Goal: Communication & Community: Answer question/provide support

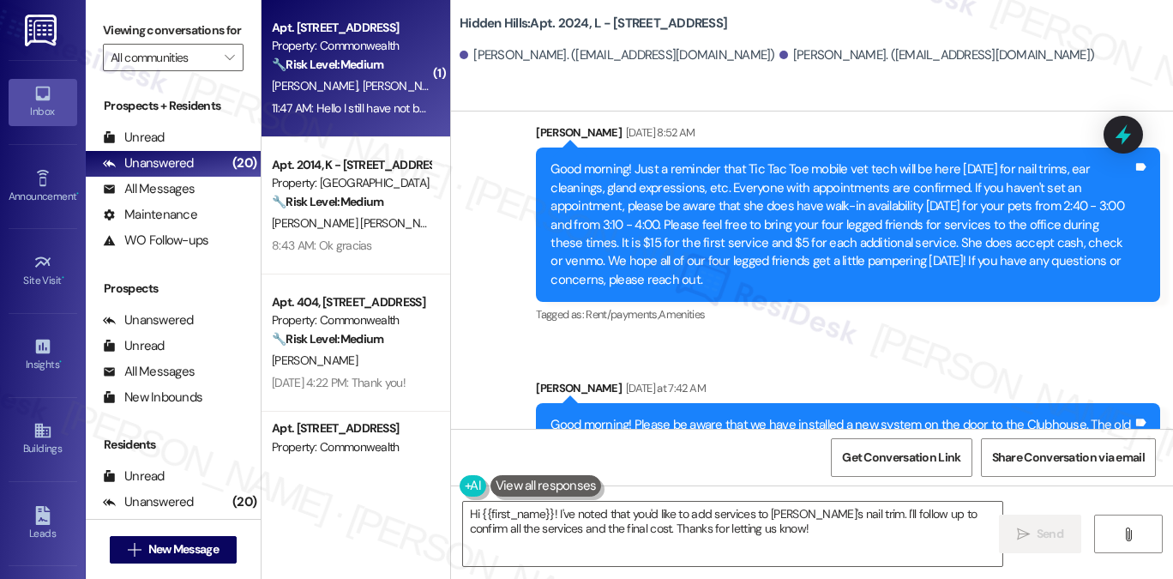
click at [317, 75] on div "[PERSON_NAME] [PERSON_NAME]" at bounding box center [351, 85] width 162 height 21
type textarea "Fetching suggested responses. Please feel free to read through the conversation…"
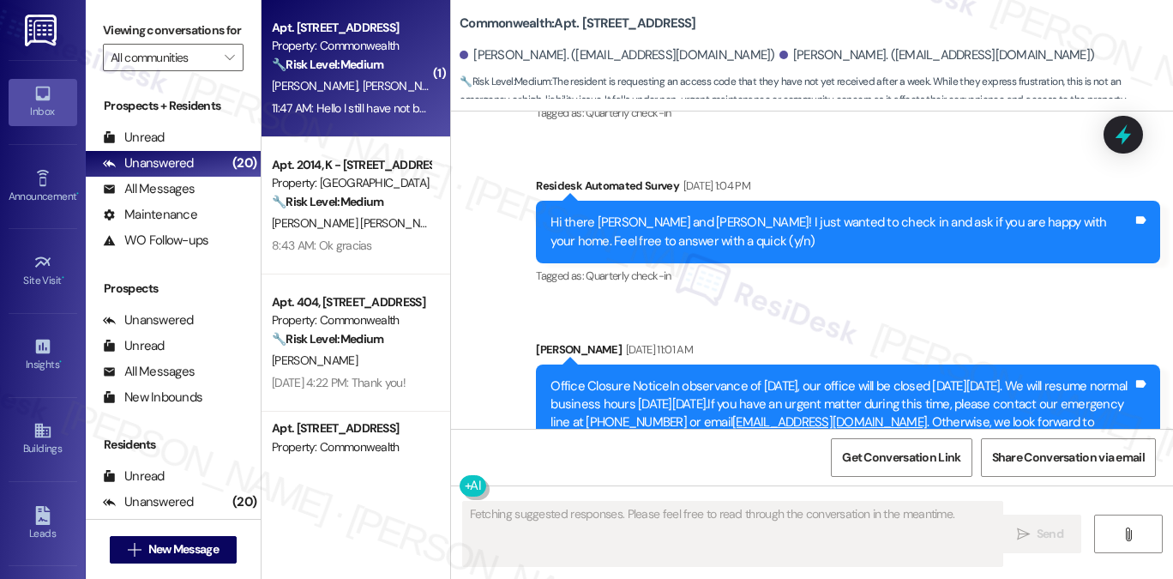
scroll to position [14914, 0]
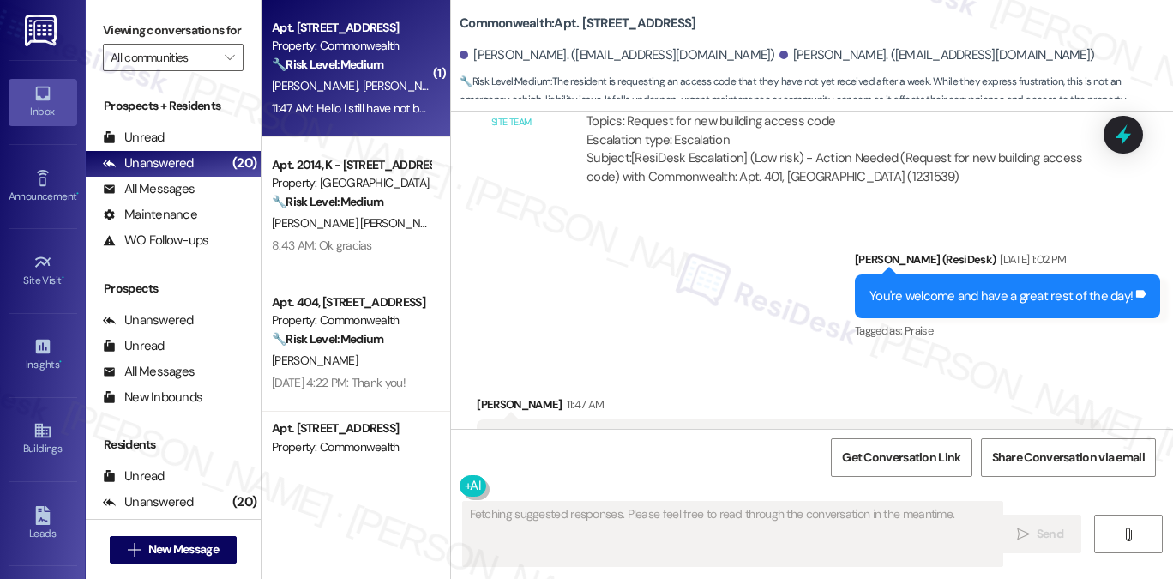
click at [641, 419] on div "Hello I still have not been sent a new access code. It's been about a week. I'm…" at bounding box center [789, 450] width 624 height 63
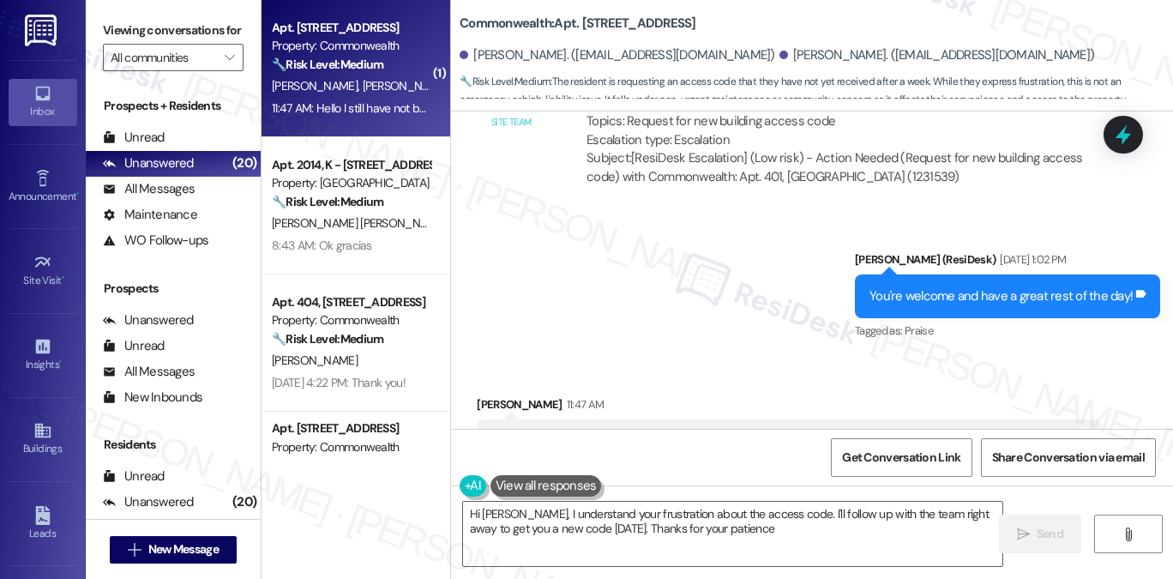
type textarea "Hi [PERSON_NAME], I understand your frustration about the access code. I'll fol…"
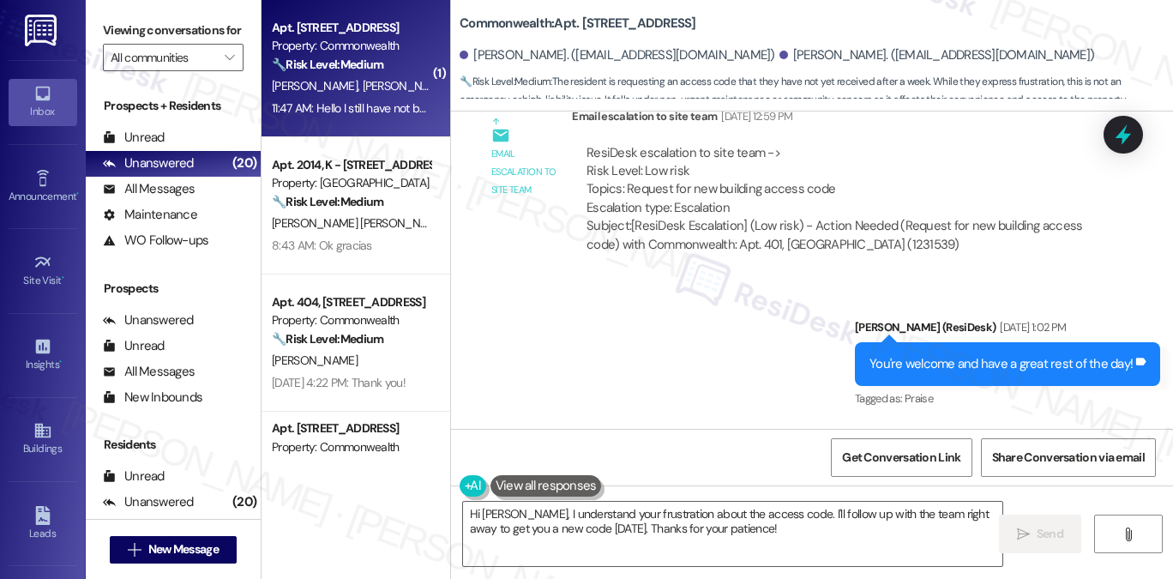
scroll to position [14915, 0]
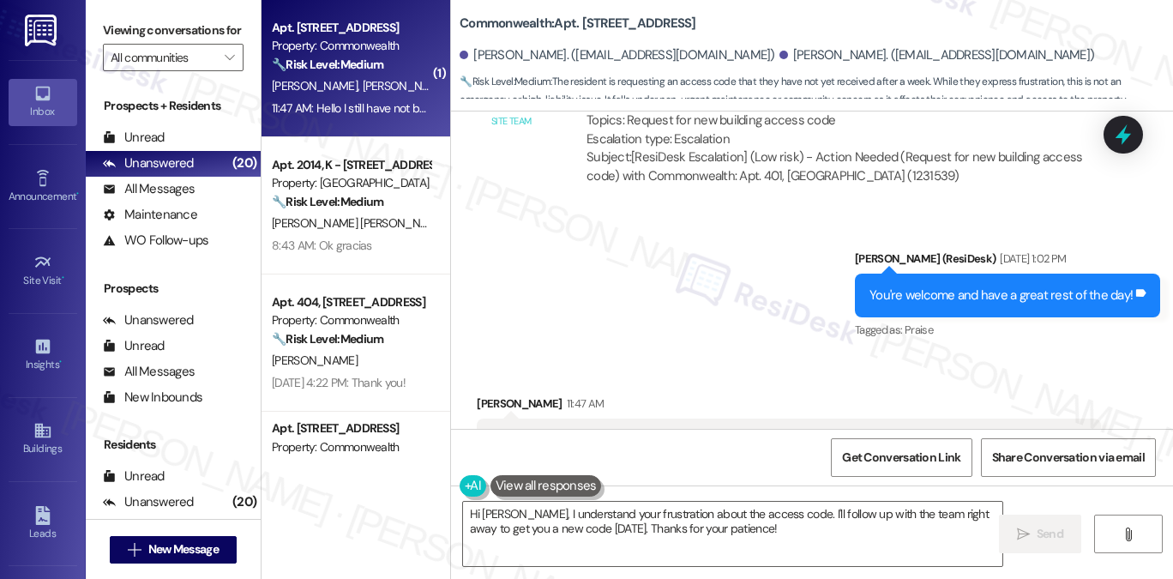
click at [501, 394] on div "[PERSON_NAME] 11:47 AM" at bounding box center [789, 406] width 624 height 24
copy div "[PERSON_NAME]"
click at [563, 509] on textarea "Hi [PERSON_NAME], I understand your frustration about the access code. I'll fol…" at bounding box center [732, 534] width 539 height 64
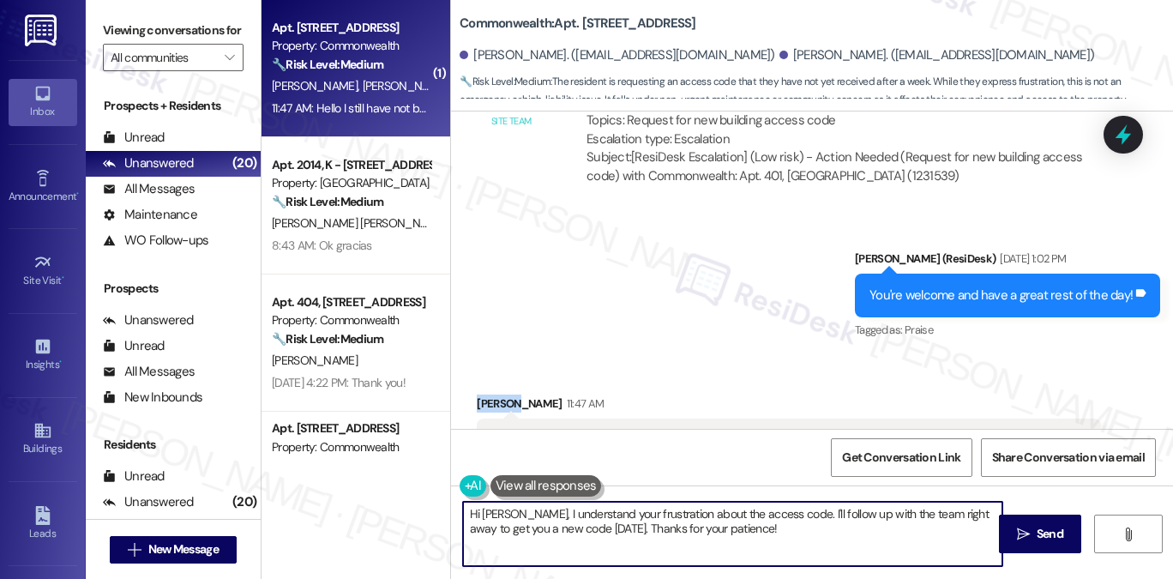
click at [563, 509] on textarea "Hi [PERSON_NAME], I understand your frustration about the access code. I'll fol…" at bounding box center [732, 534] width 539 height 64
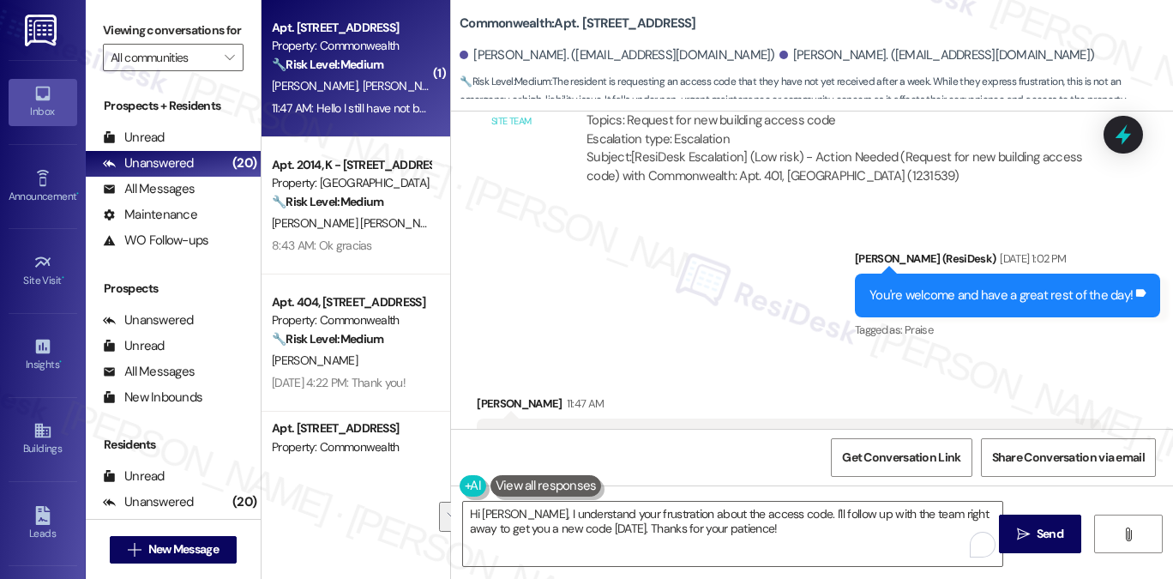
click at [154, 38] on label "Viewing conversations for" at bounding box center [173, 30] width 141 height 27
